Goal: Information Seeking & Learning: Learn about a topic

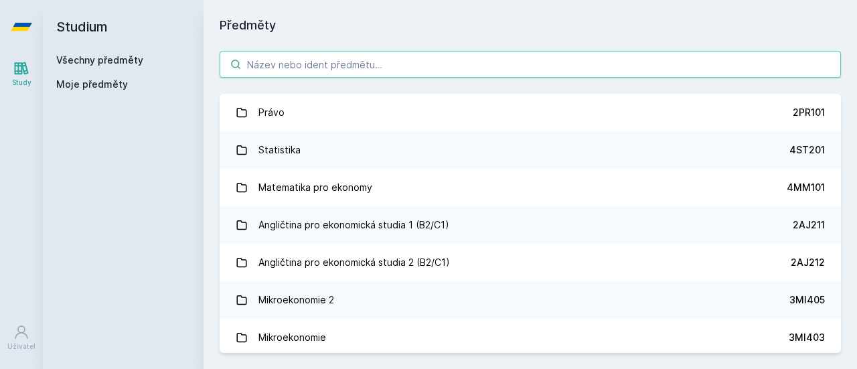
click at [365, 66] on input "search" at bounding box center [530, 64] width 621 height 27
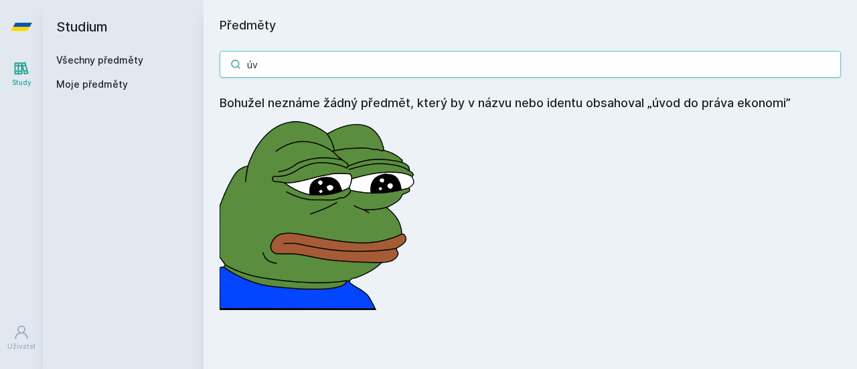
type input "ú"
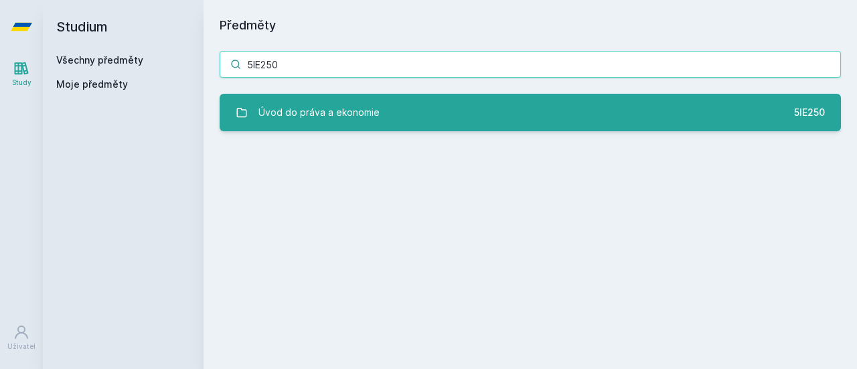
type input "5IE250"
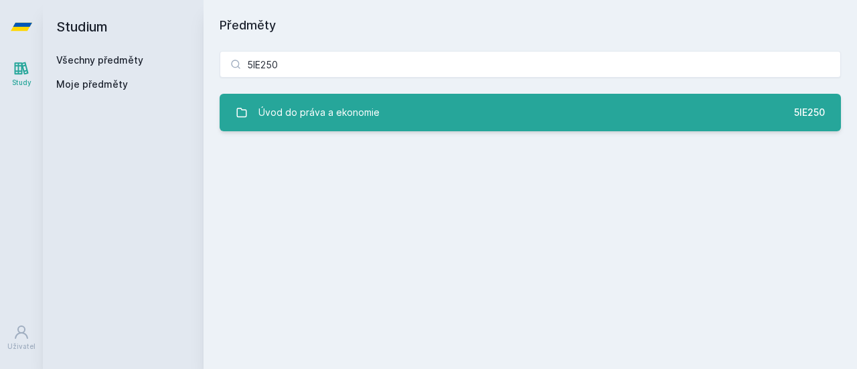
click at [464, 116] on link "Úvod do práva a ekonomie 5IE250" at bounding box center [530, 112] width 621 height 37
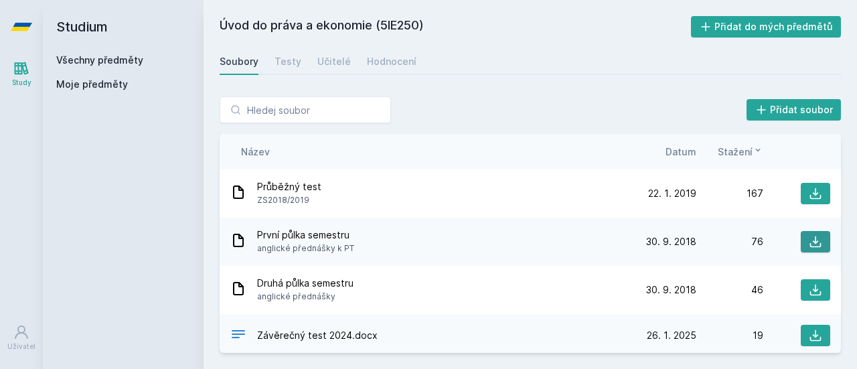
click at [810, 242] on icon at bounding box center [815, 241] width 11 height 11
click at [285, 69] on link "Testy" at bounding box center [287, 61] width 27 height 27
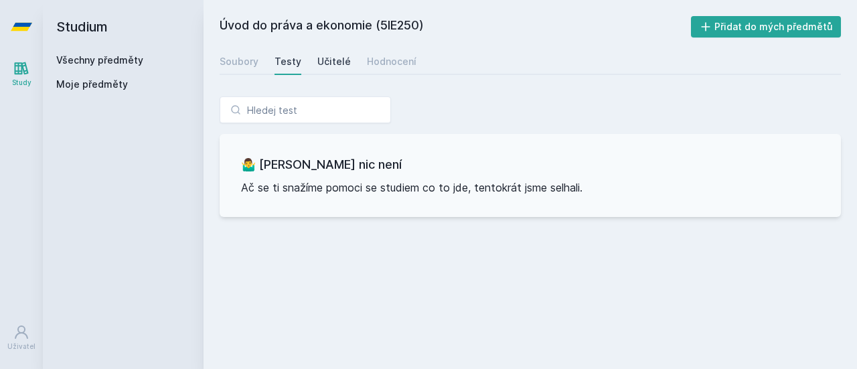
click at [337, 59] on div "Učitelé" at bounding box center [333, 61] width 33 height 13
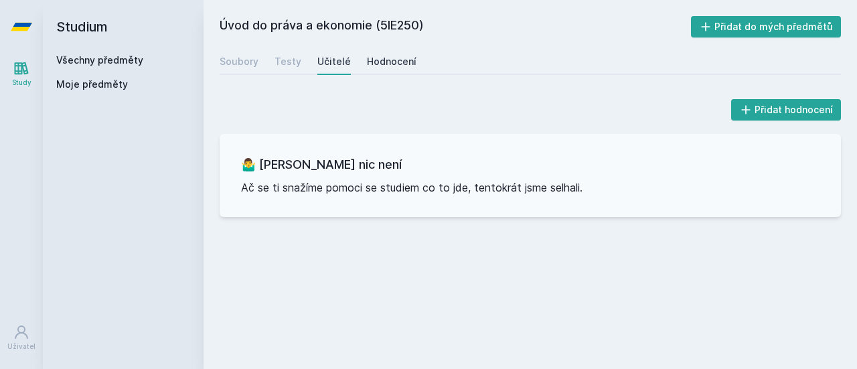
click at [382, 67] on div "Hodnocení" at bounding box center [392, 61] width 50 height 13
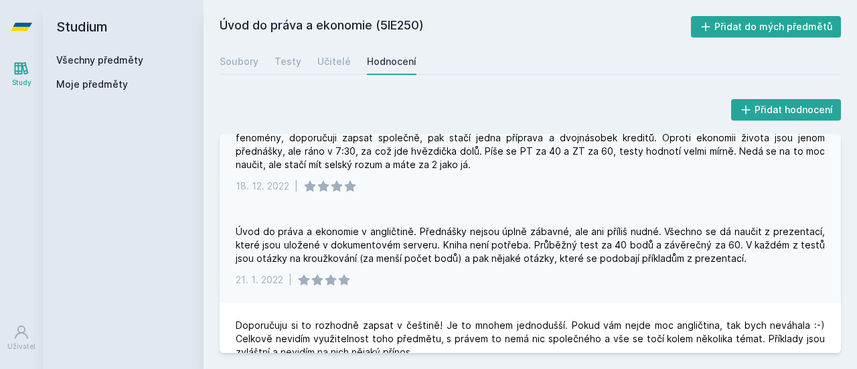
scroll to position [214, 0]
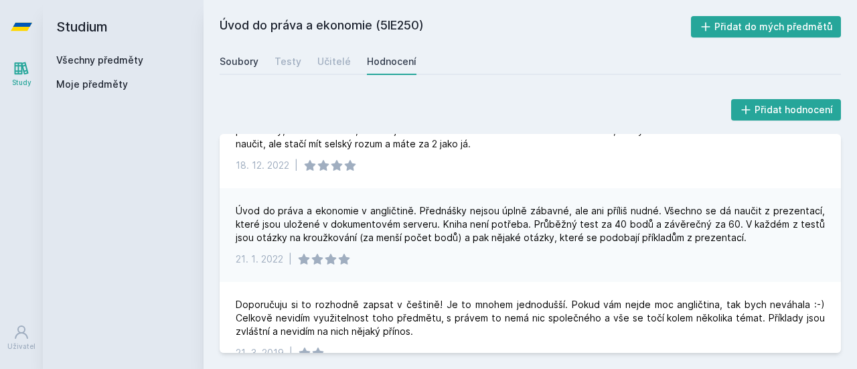
click at [232, 51] on link "Soubory" at bounding box center [239, 61] width 39 height 27
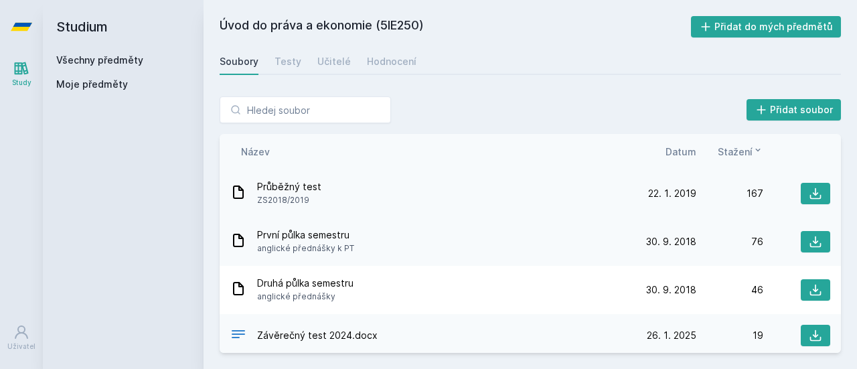
click at [347, 183] on div "Průběžný test ZS2018/2019" at bounding box center [429, 193] width 399 height 27
click at [810, 194] on icon at bounding box center [815, 193] width 11 height 11
click at [375, 50] on link "Hodnocení" at bounding box center [392, 61] width 50 height 27
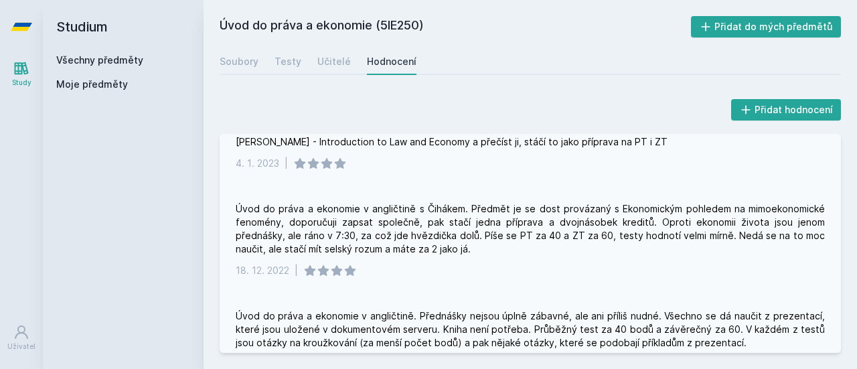
scroll to position [109, 0]
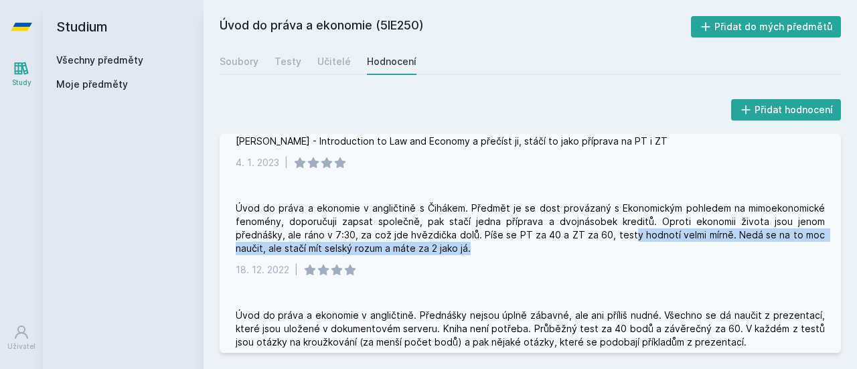
drag, startPoint x: 632, startPoint y: 238, endPoint x: 702, endPoint y: 243, distance: 70.5
click at [702, 243] on div "Úvod do práva a ekonomie v angličtině s Čihákem. Předmět je se dost provázaný s…" at bounding box center [530, 228] width 589 height 54
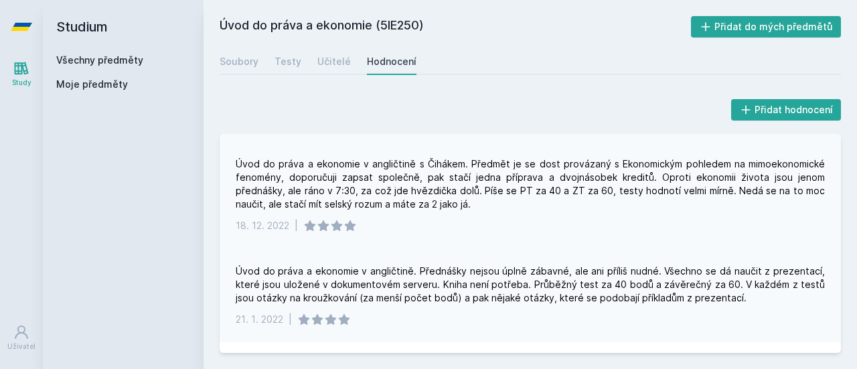
scroll to position [153, 0]
